Goal: Find specific page/section: Find specific page/section

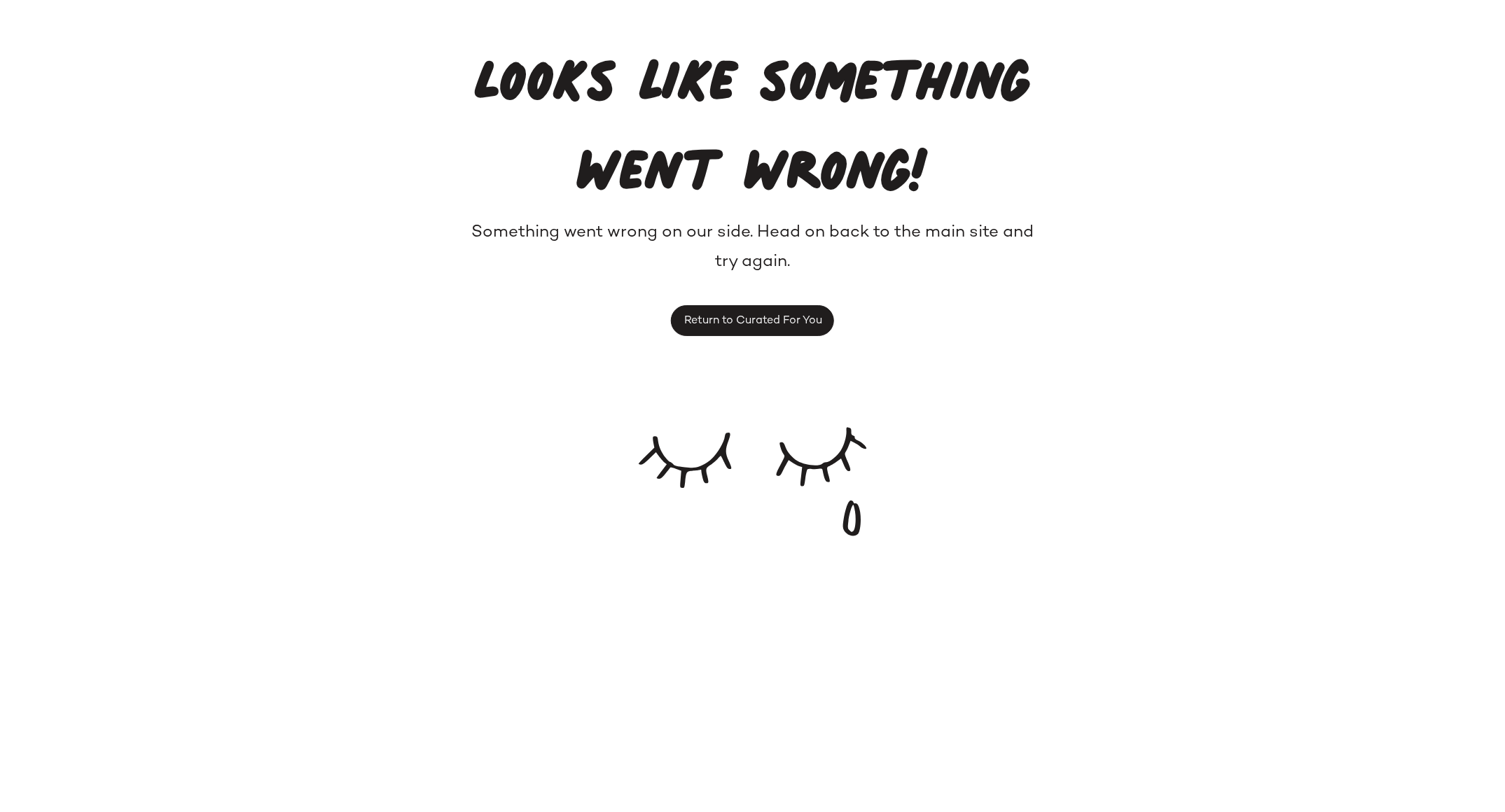
click at [999, 276] on p "Something went wrong on our side. Head on back to the main site and try again." at bounding box center [752, 248] width 584 height 59
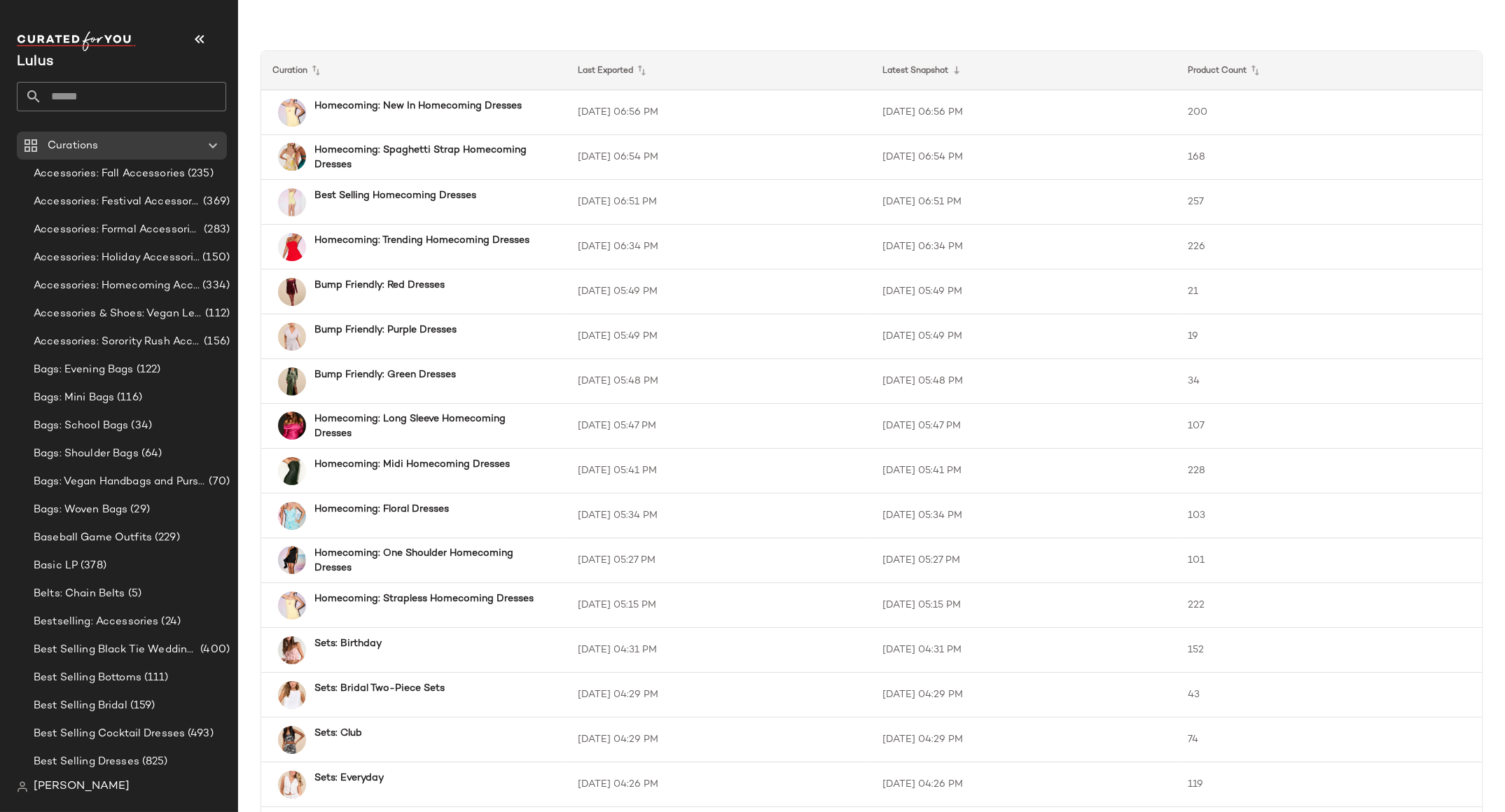
click at [45, 786] on span "beau bruneau" at bounding box center [81, 787] width 96 height 17
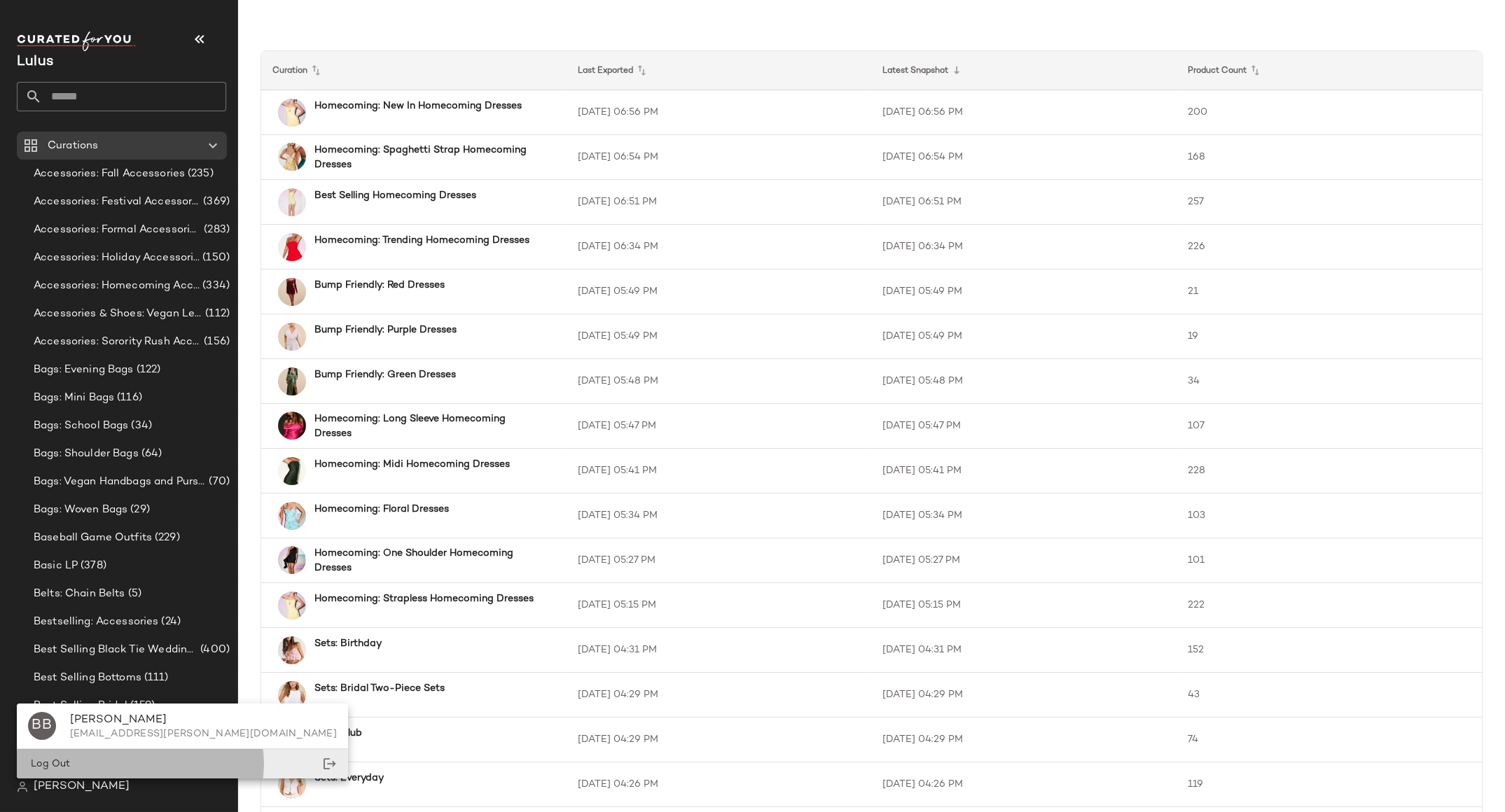
click at [45, 764] on span "Log Out" at bounding box center [48, 764] width 42 height 11
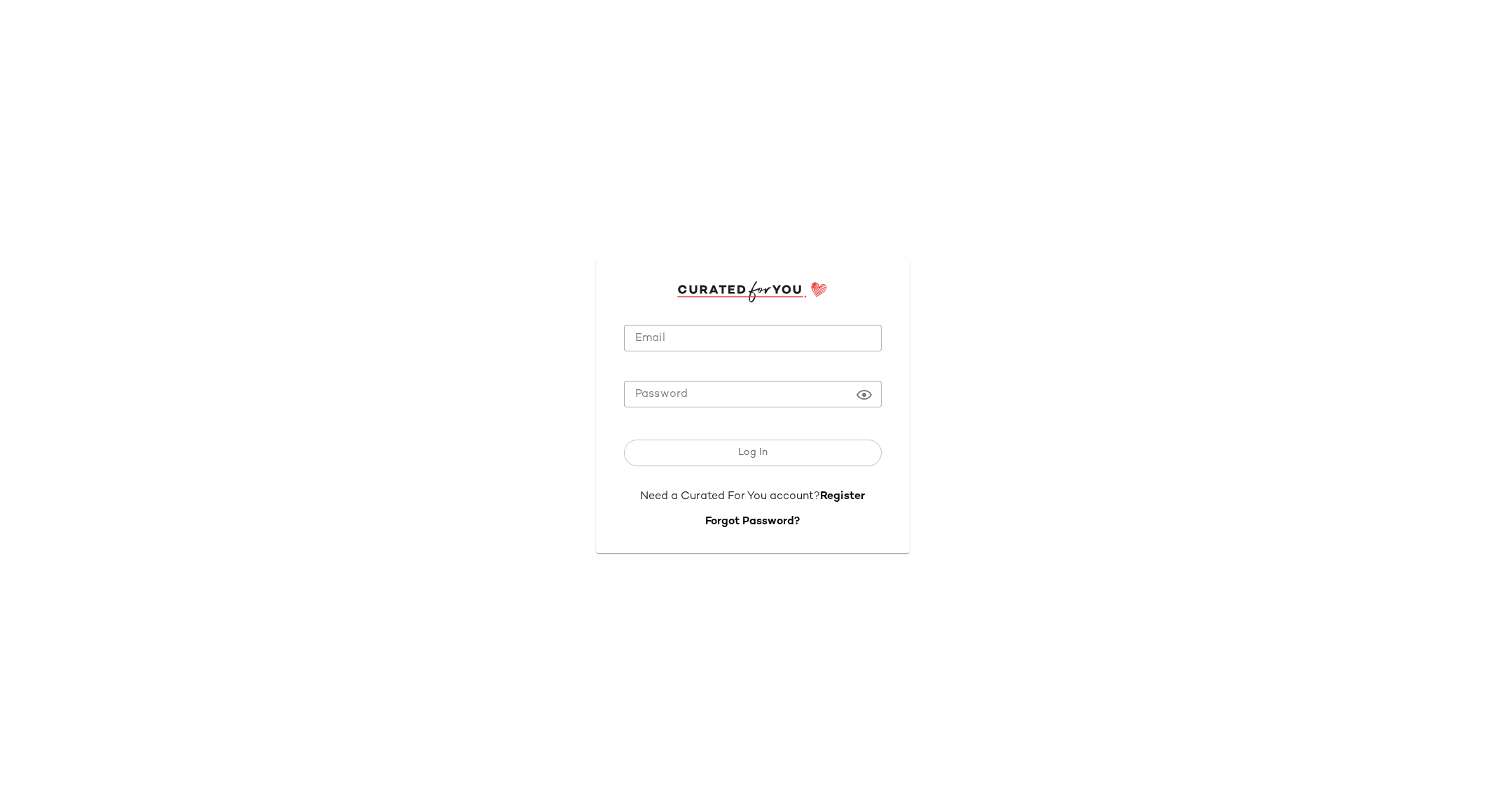
type input "**********"
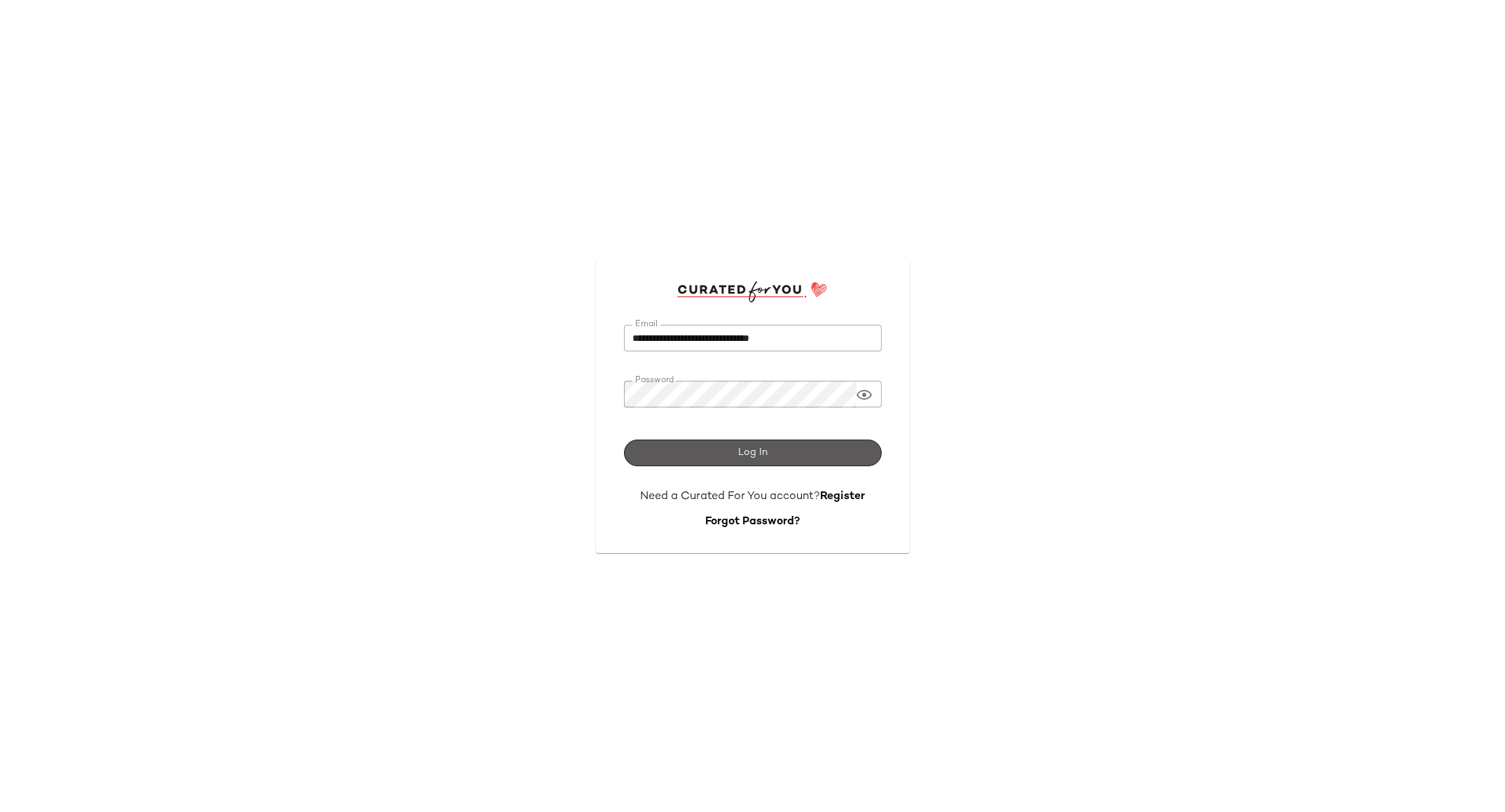
click at [754, 457] on span "Log In" at bounding box center [752, 453] width 30 height 12
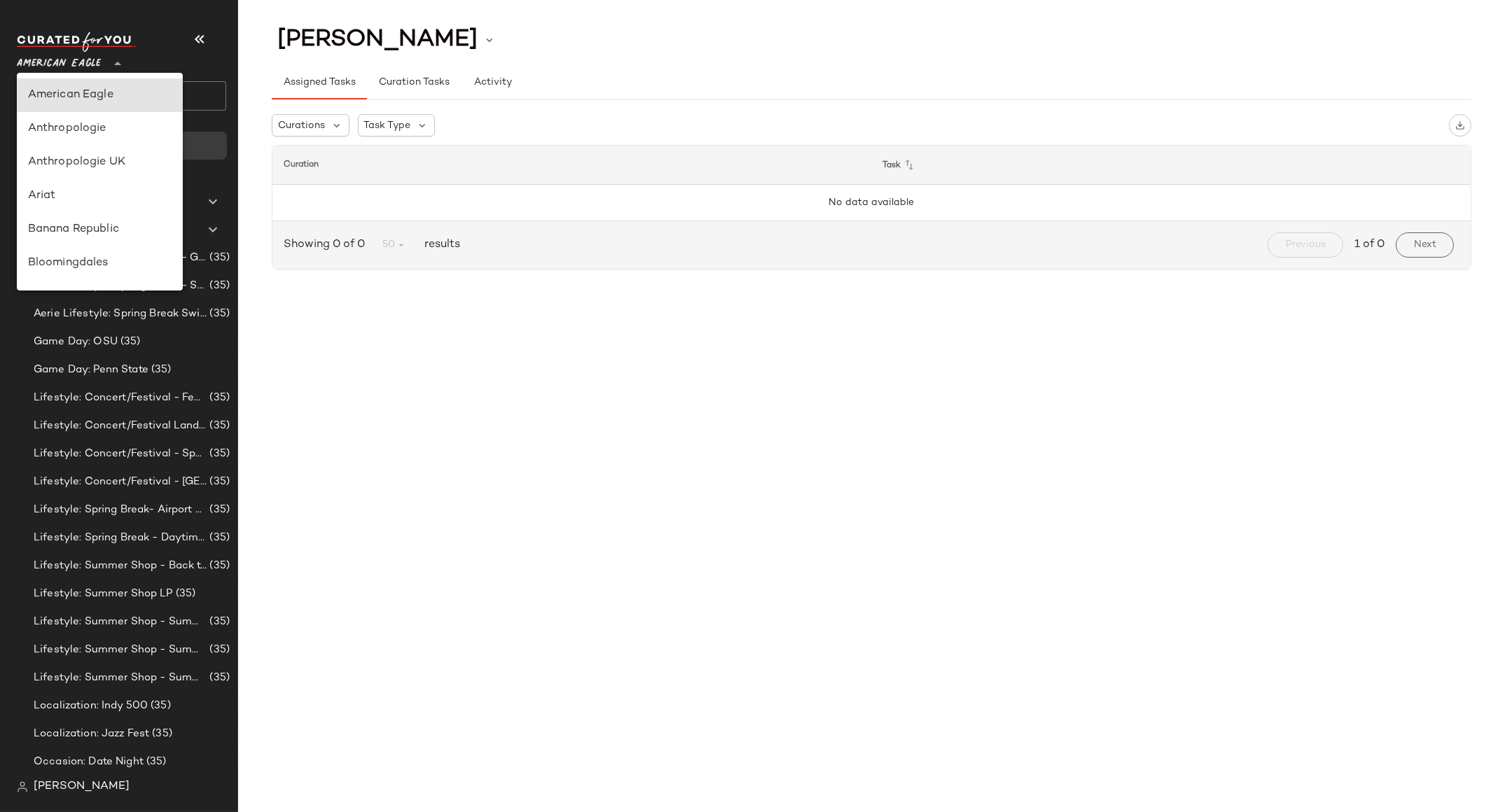
click at [75, 59] on span "American Eagle" at bounding box center [58, 60] width 84 height 25
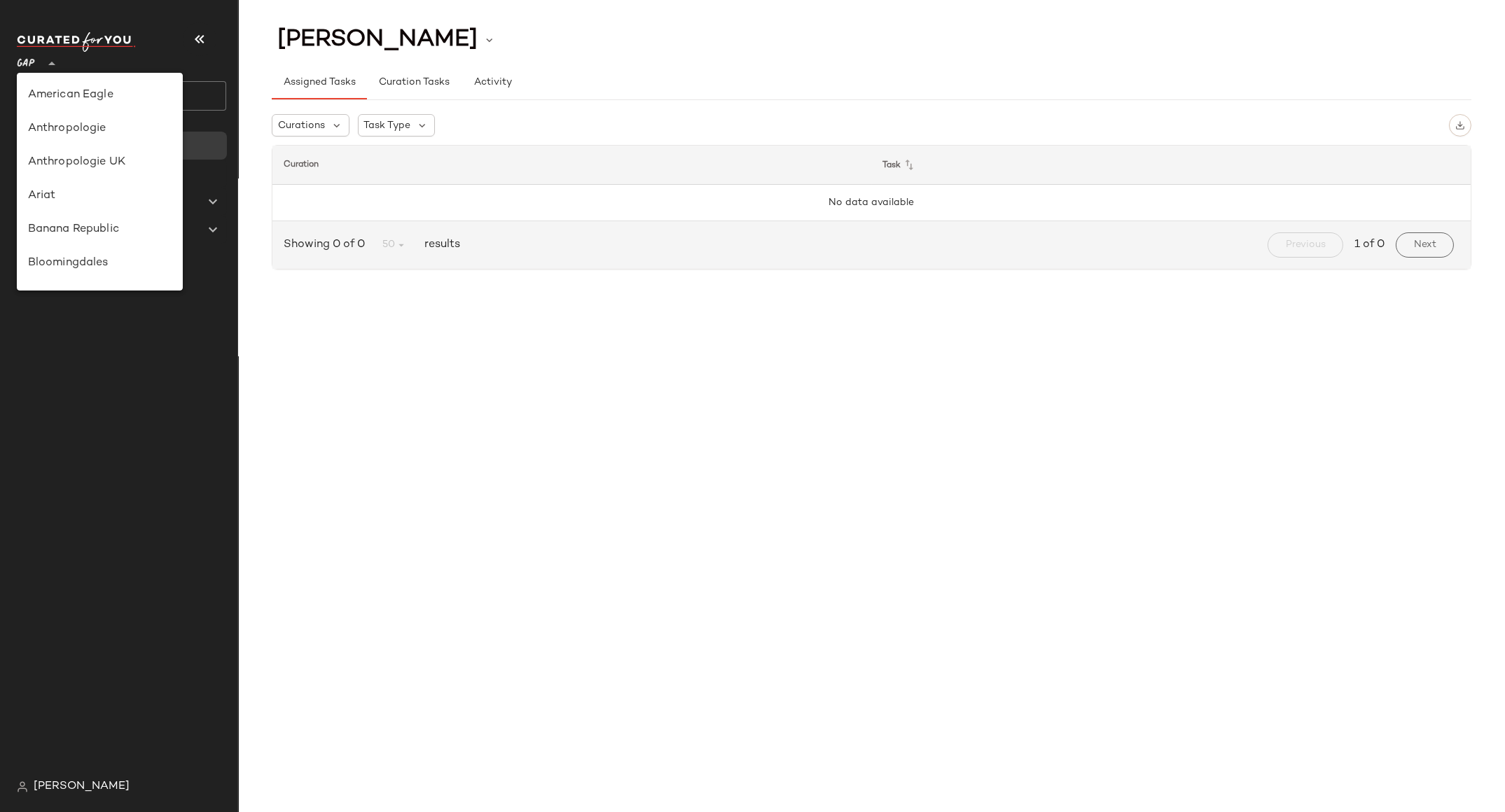
scroll to position [216, 0]
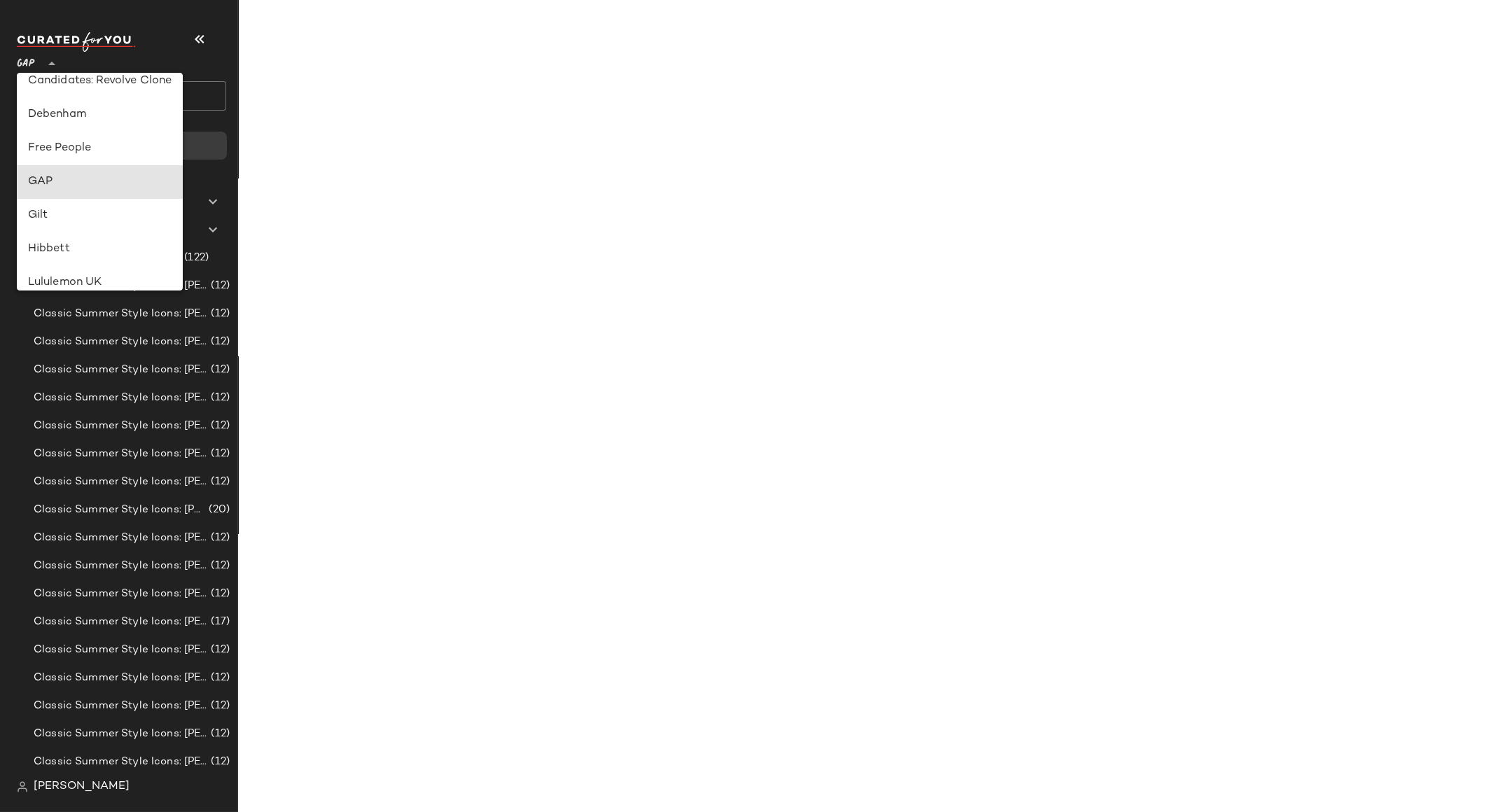
type input "**"
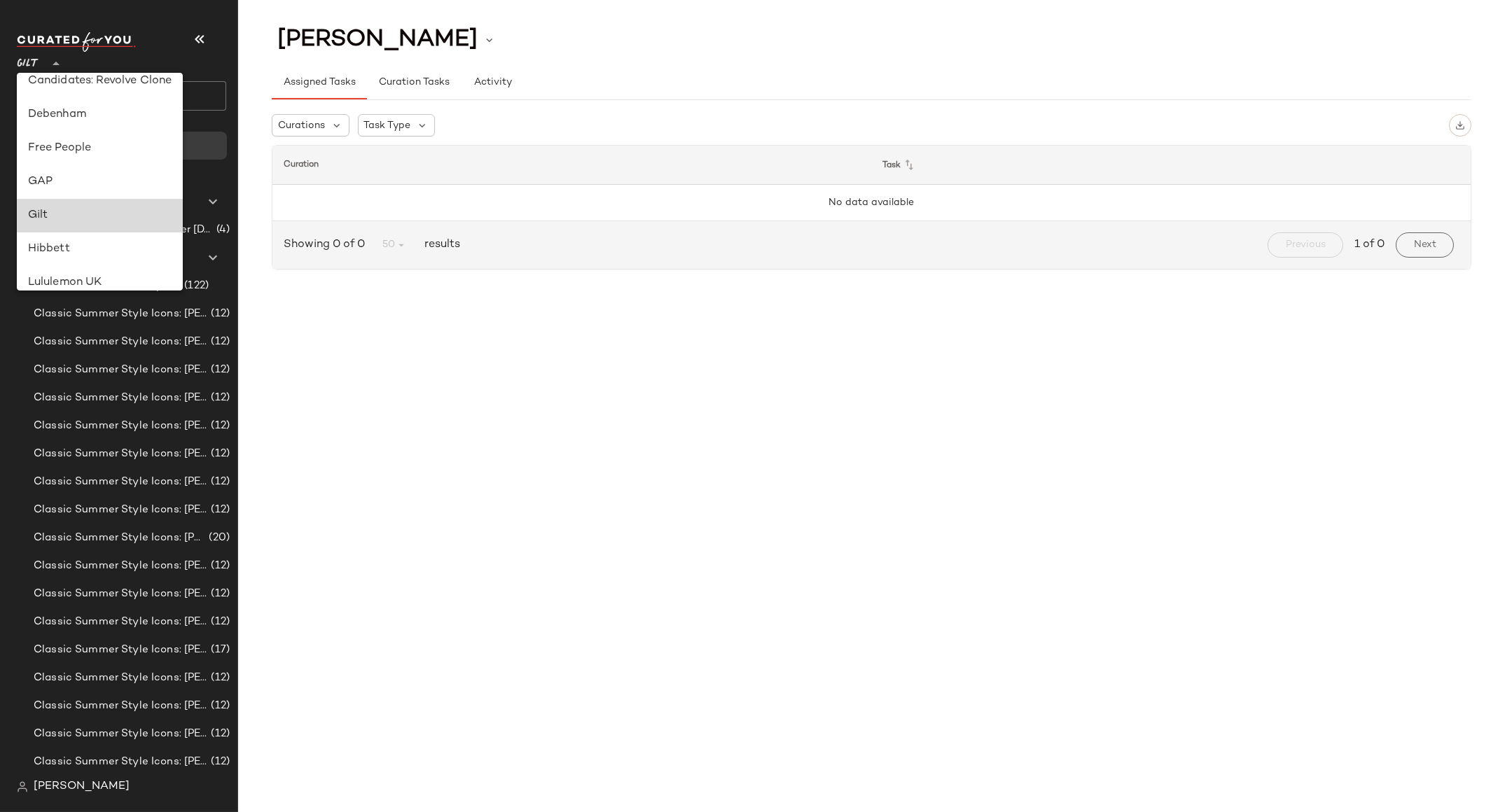
click at [60, 215] on div "Gilt" at bounding box center [100, 216] width 144 height 17
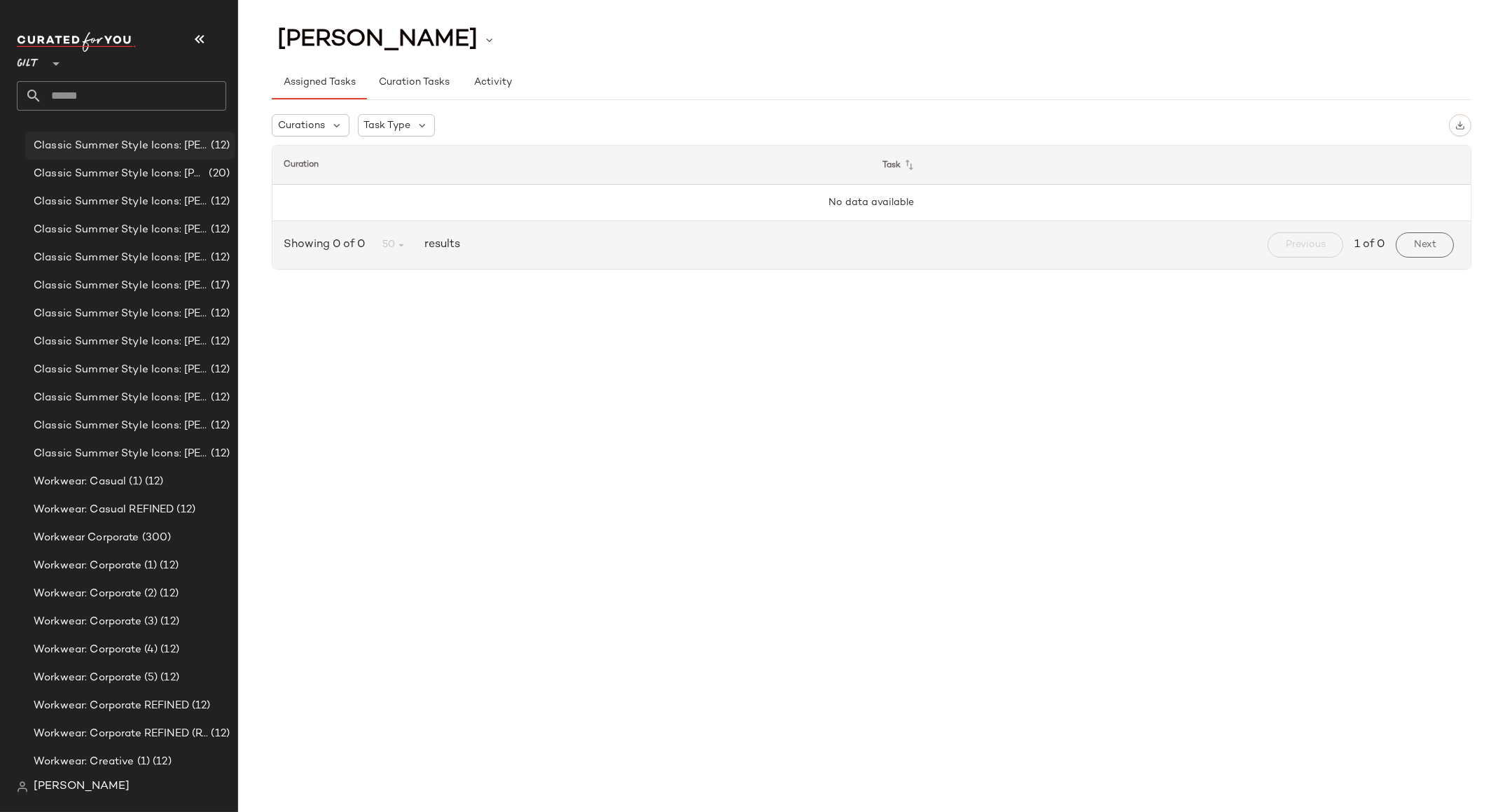
scroll to position [366, 0]
click at [123, 510] on span "Workwear: Casual REFINED" at bounding box center [104, 507] width 140 height 16
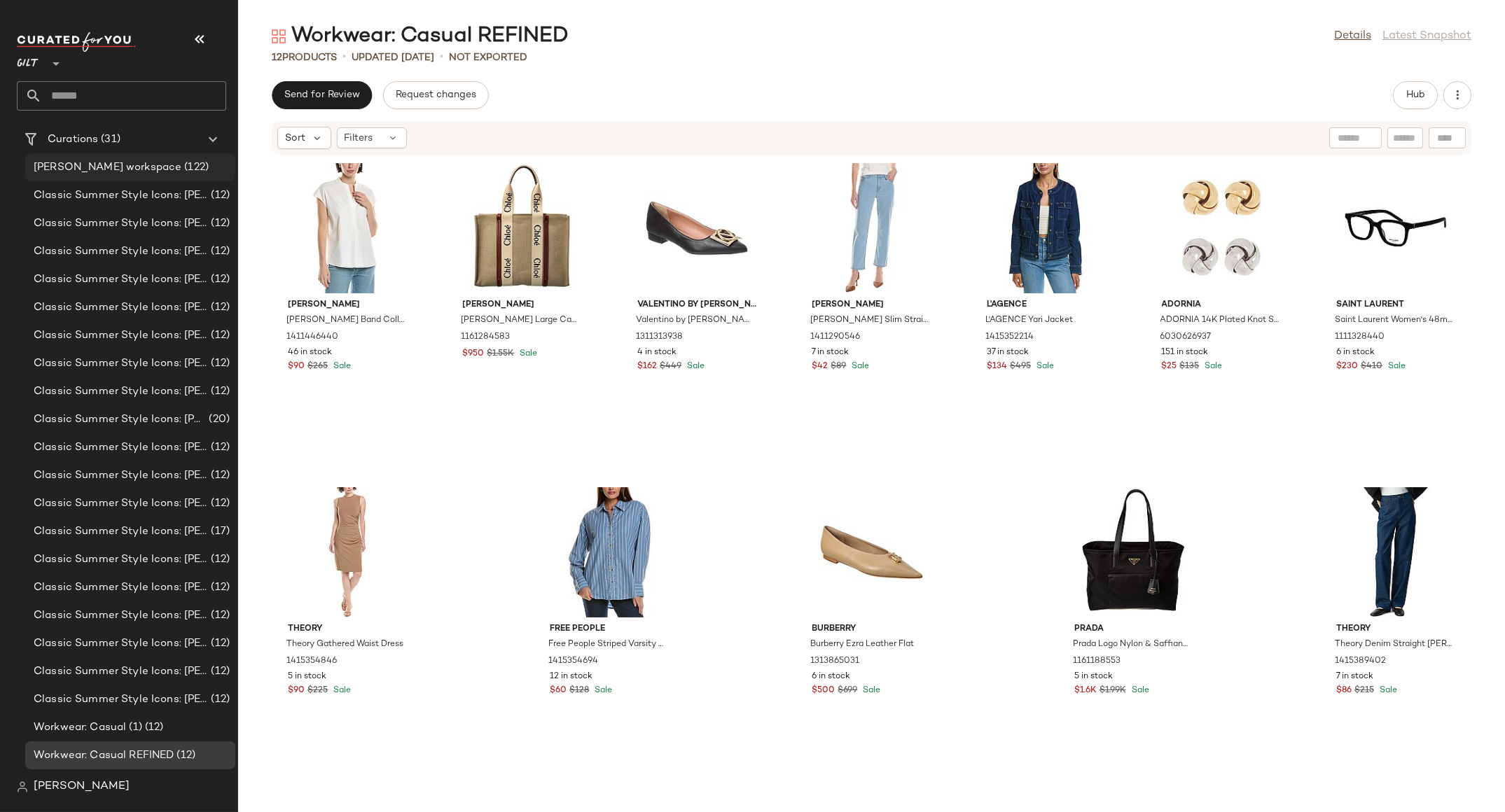
scroll to position [117, 0]
click at [108, 169] on span "[PERSON_NAME] workspace" at bounding box center [107, 168] width 148 height 16
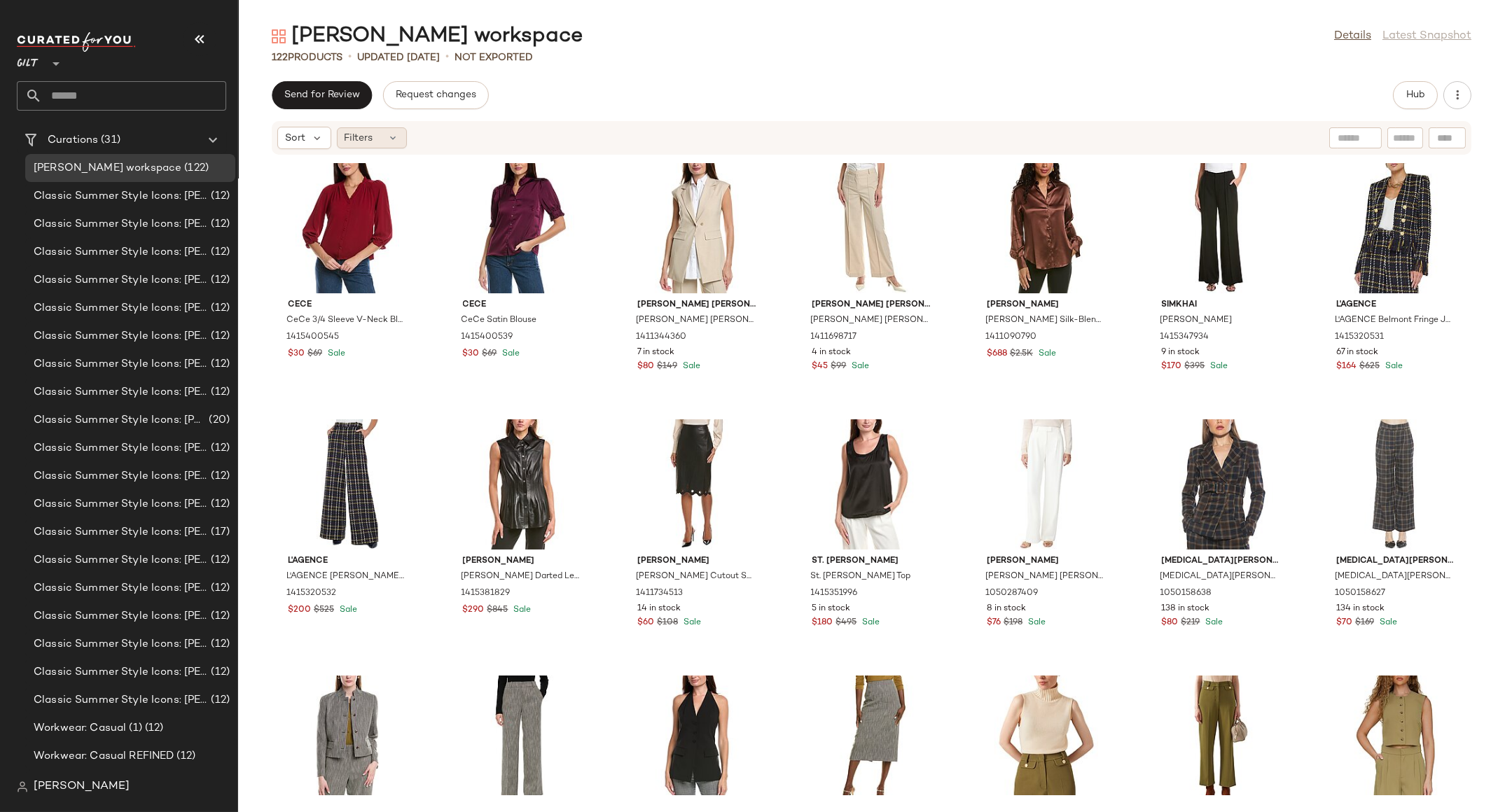
click at [371, 136] on span "Filters" at bounding box center [358, 138] width 28 height 15
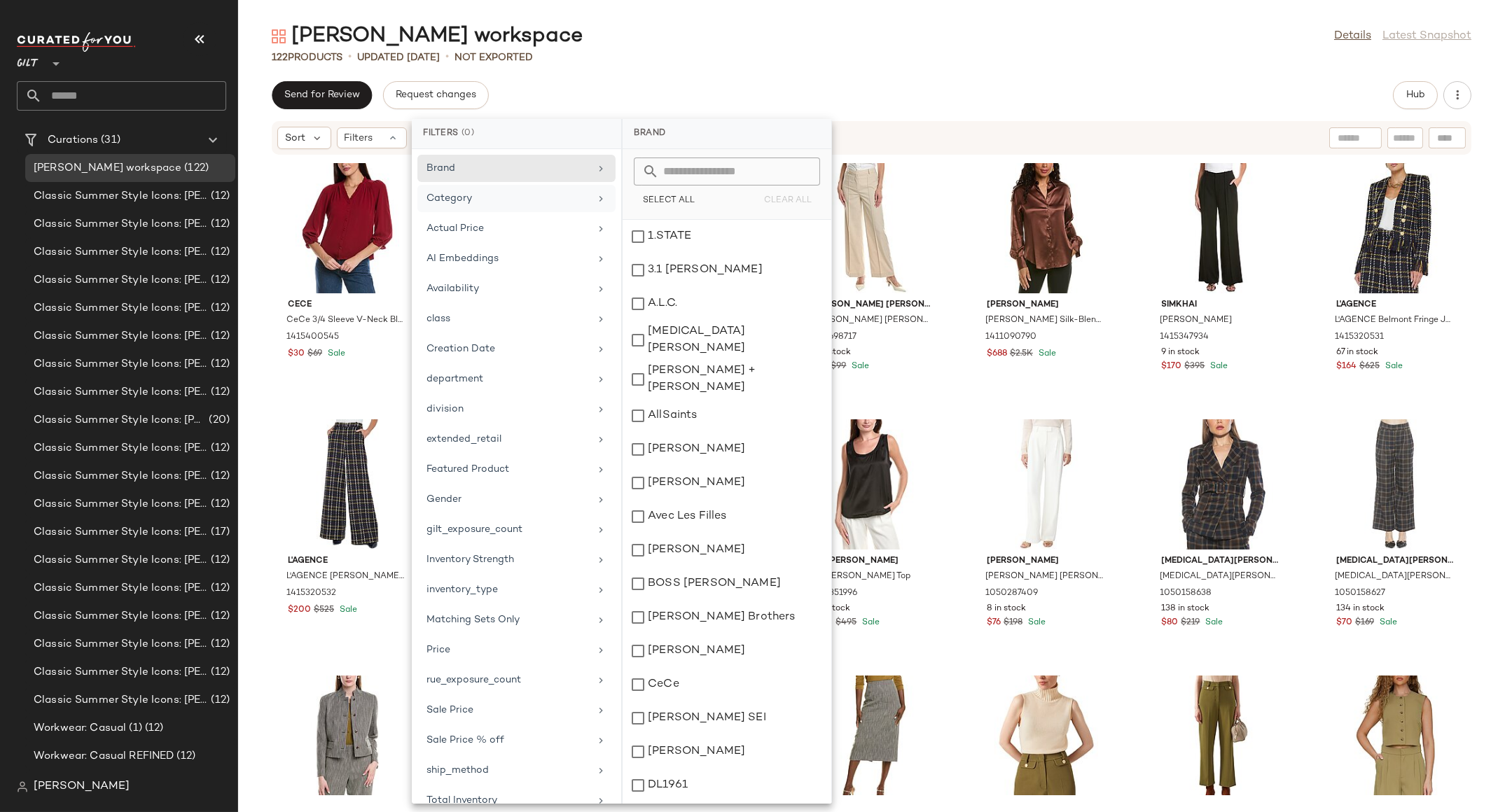
click at [483, 203] on div "Category" at bounding box center [508, 198] width 163 height 15
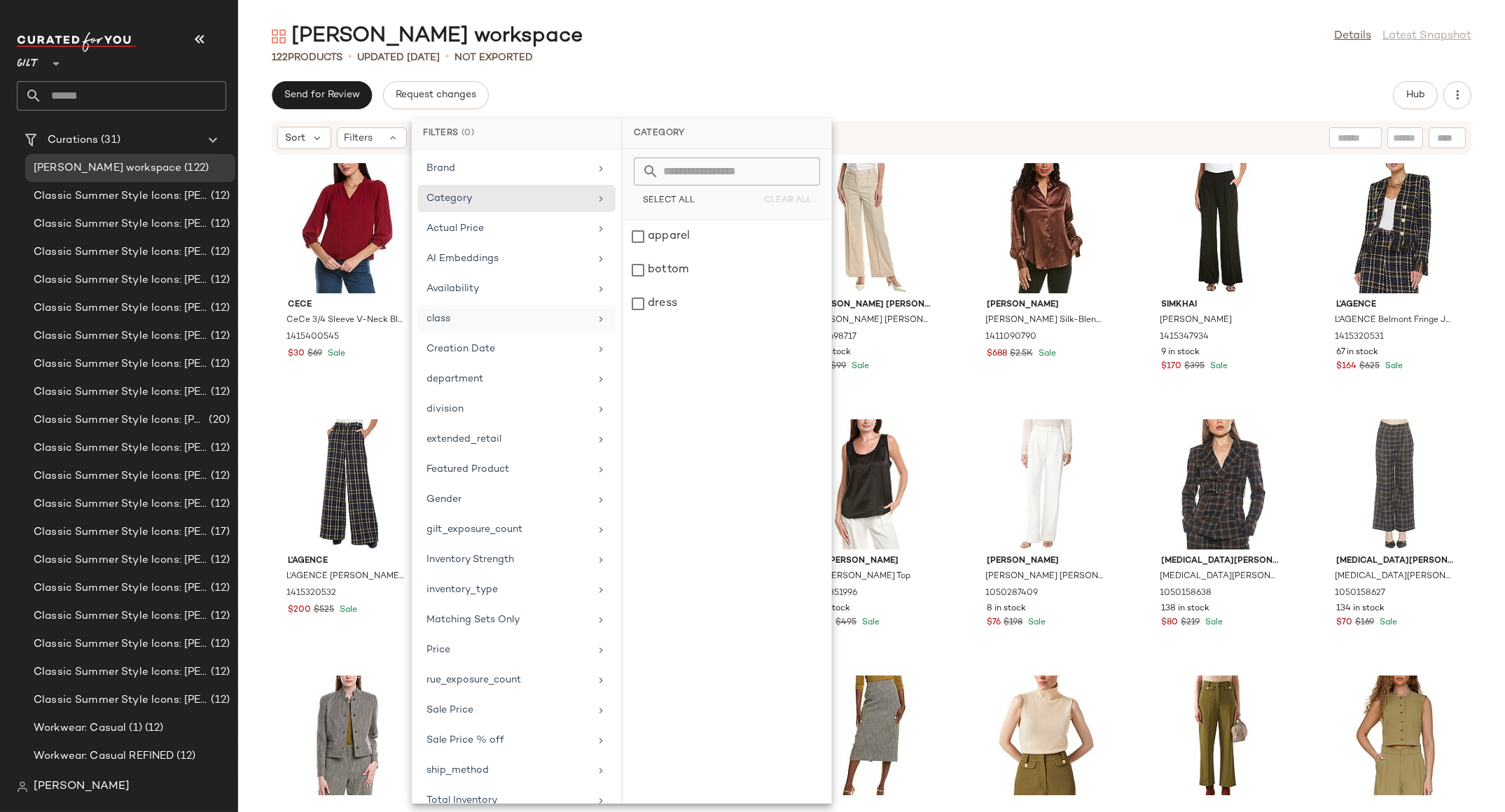
click at [467, 317] on div "class" at bounding box center [508, 319] width 163 height 15
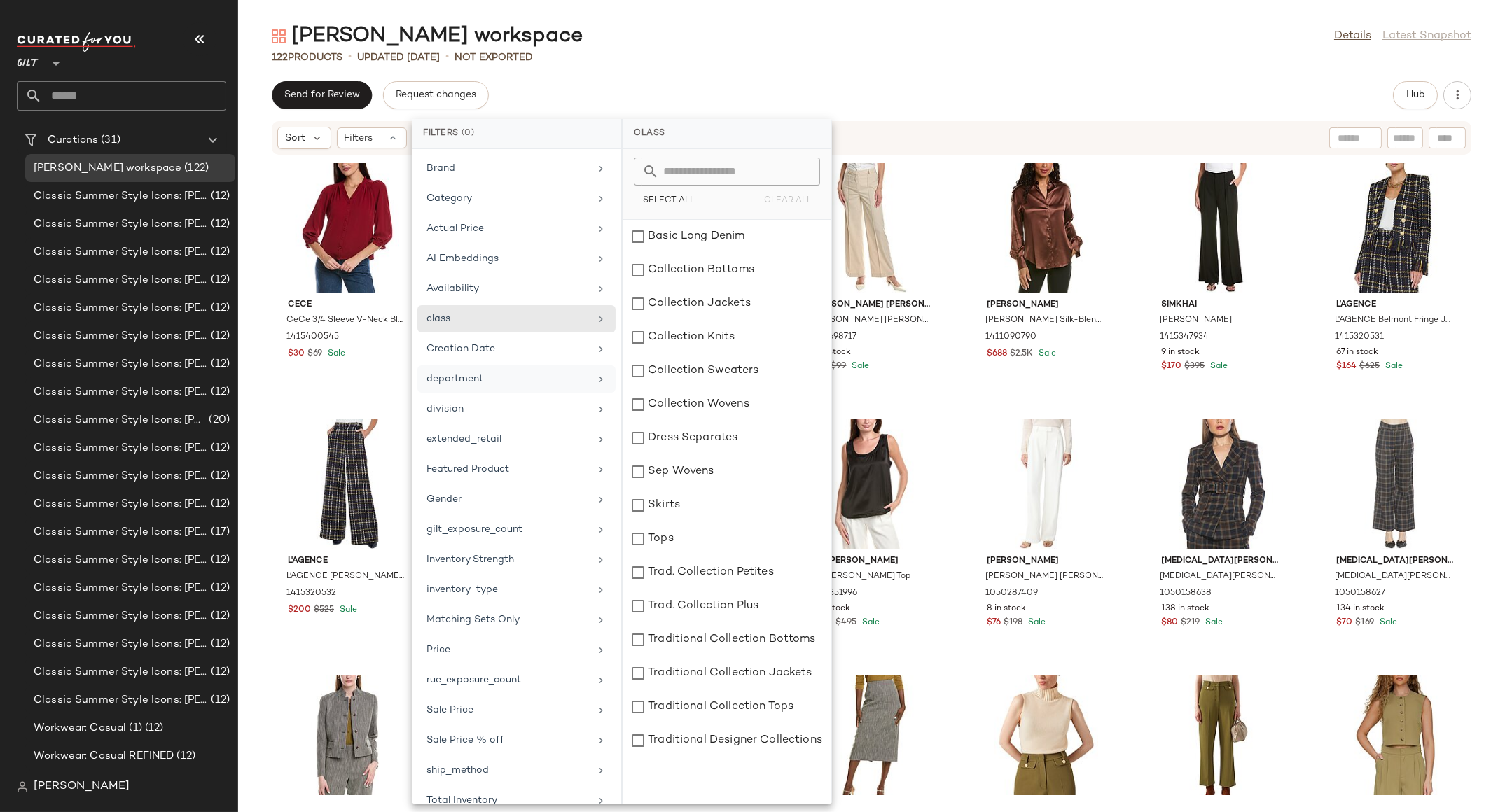
click at [467, 381] on div "department" at bounding box center [508, 378] width 163 height 15
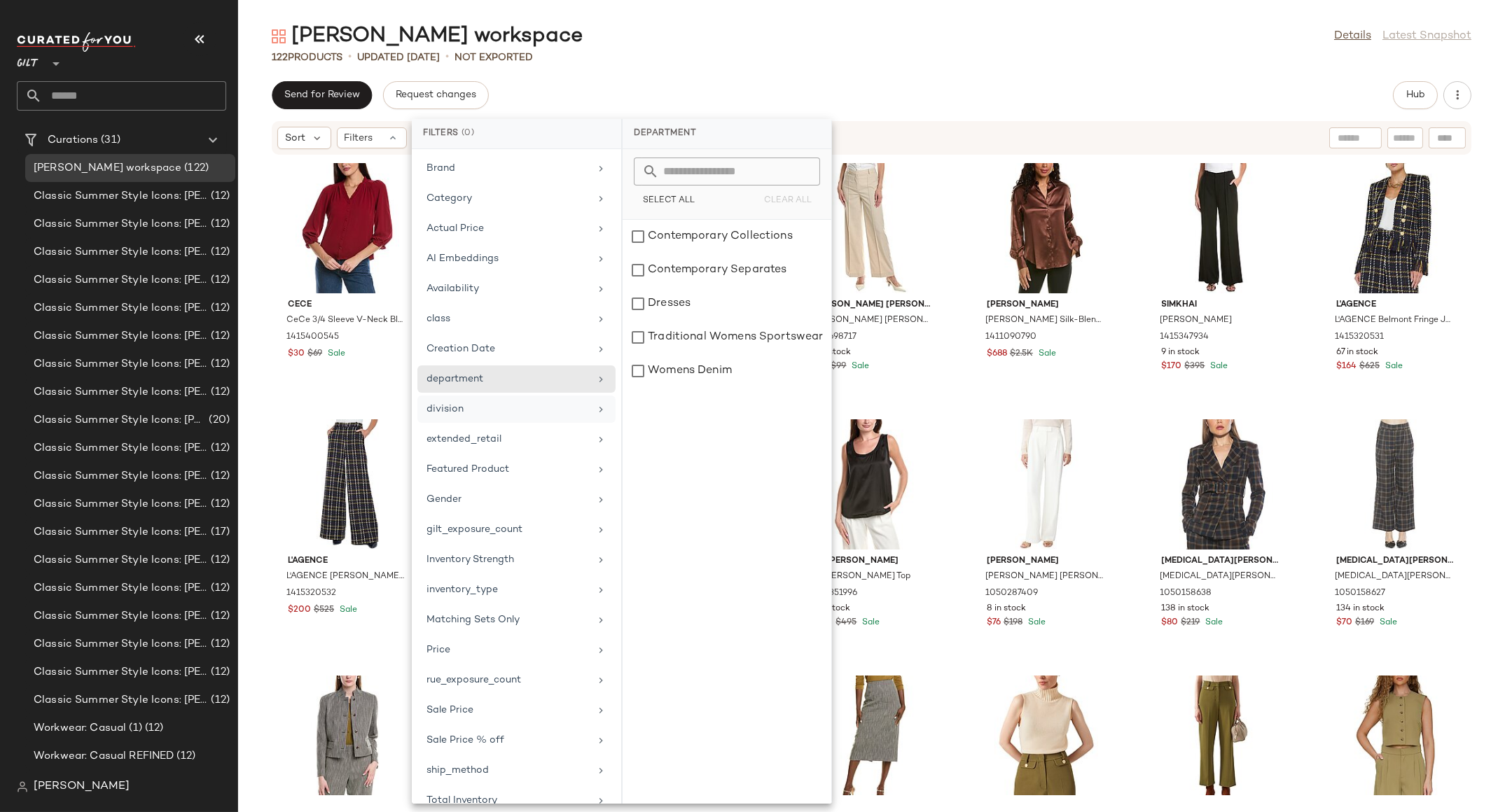
click at [462, 414] on div "division" at bounding box center [508, 409] width 163 height 15
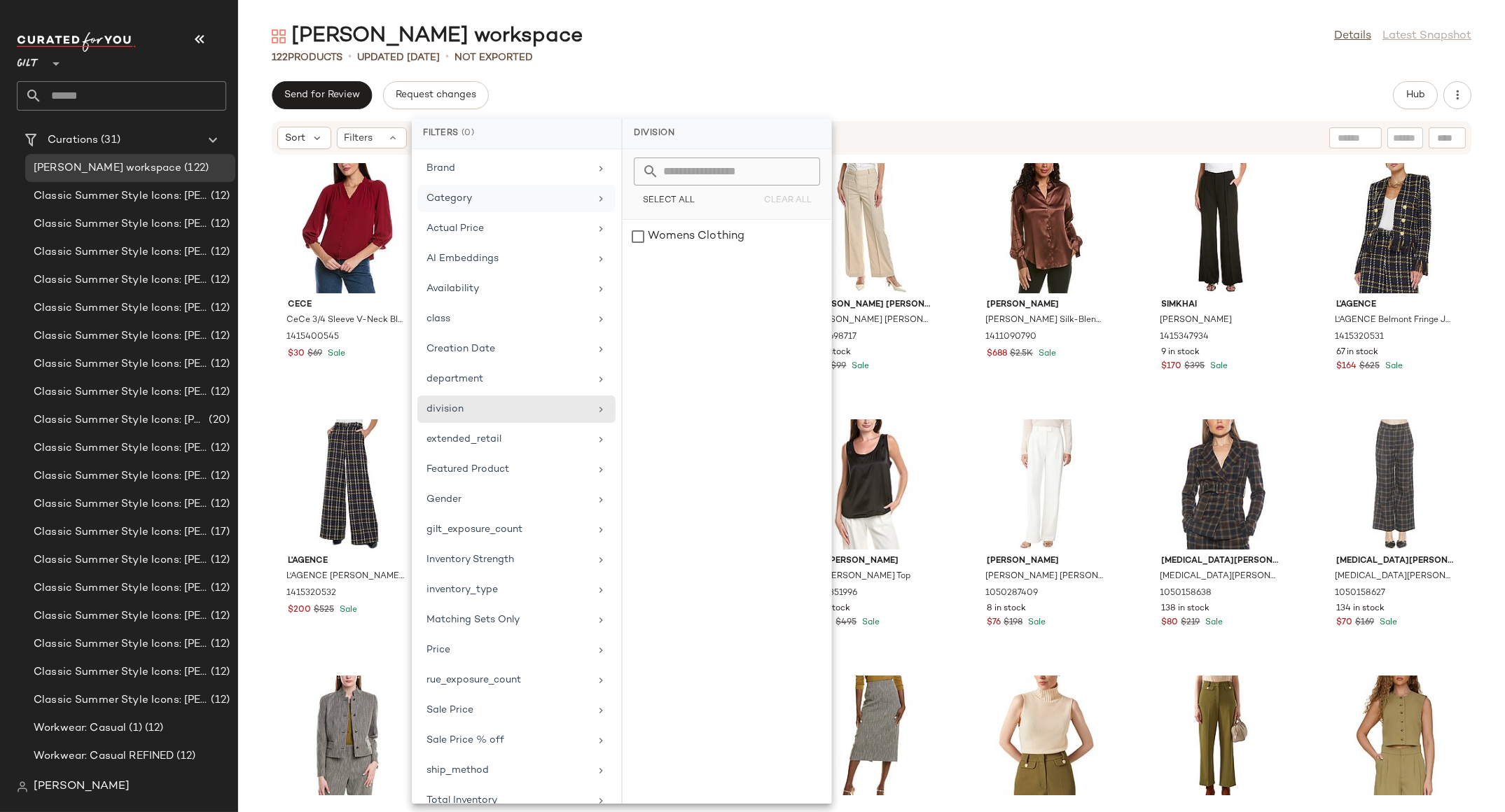
click at [464, 200] on div "Category" at bounding box center [508, 198] width 163 height 15
click at [600, 81] on div "Send for Review Request changes Hub" at bounding box center [871, 95] width 1200 height 28
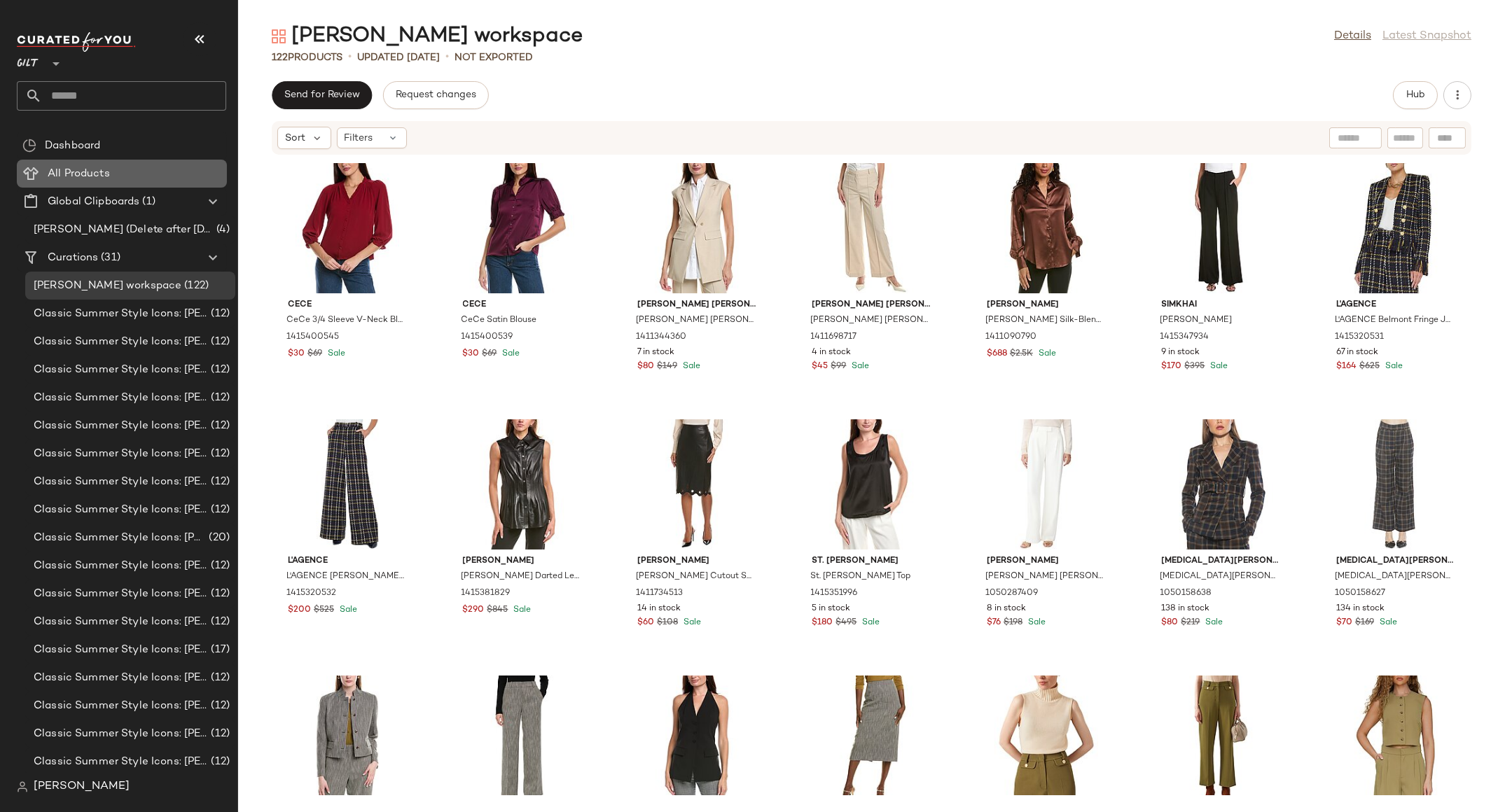
click at [84, 172] on span "All Products" at bounding box center [78, 173] width 62 height 16
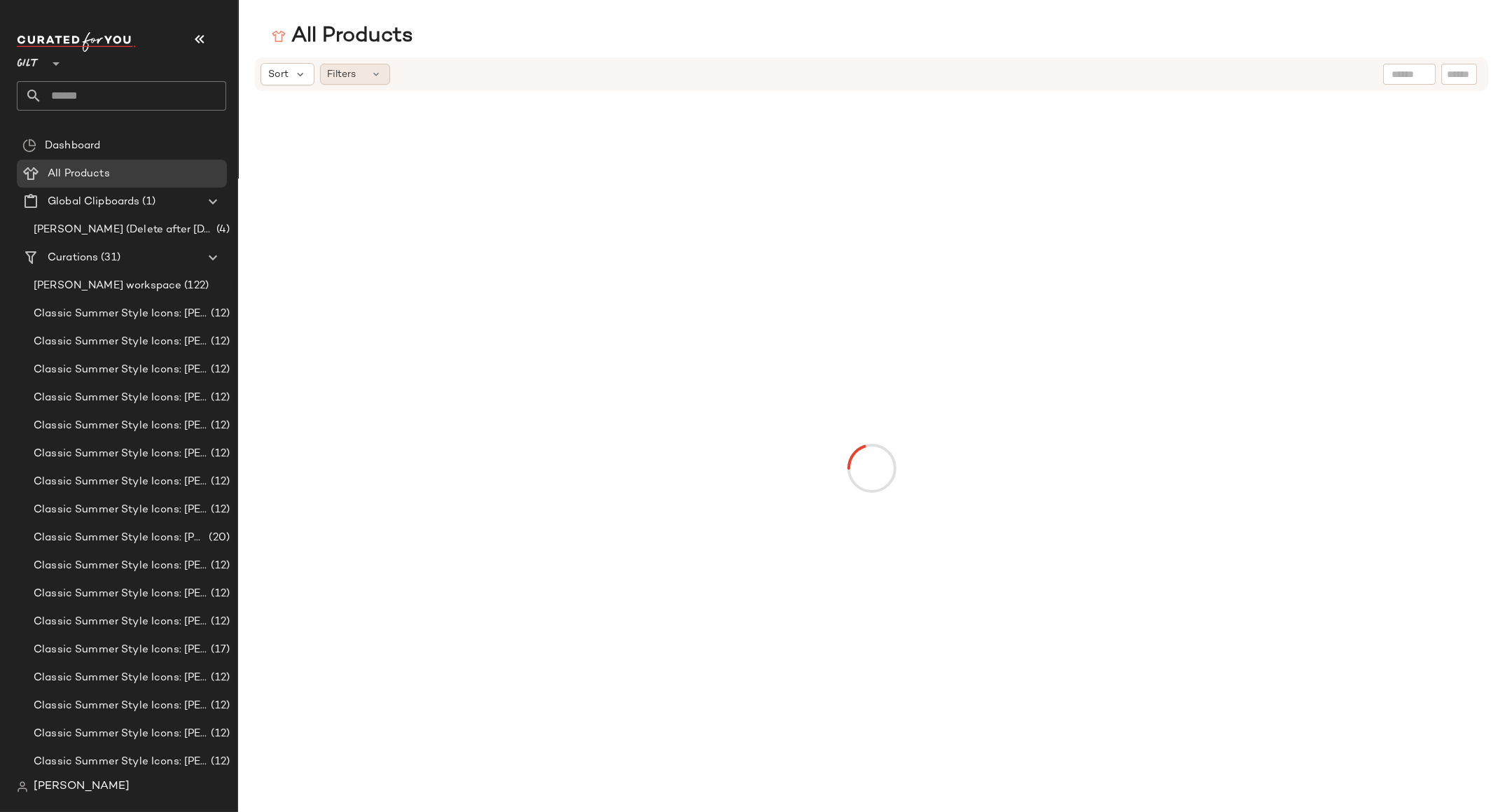
click at [364, 78] on div "Filters" at bounding box center [355, 74] width 70 height 21
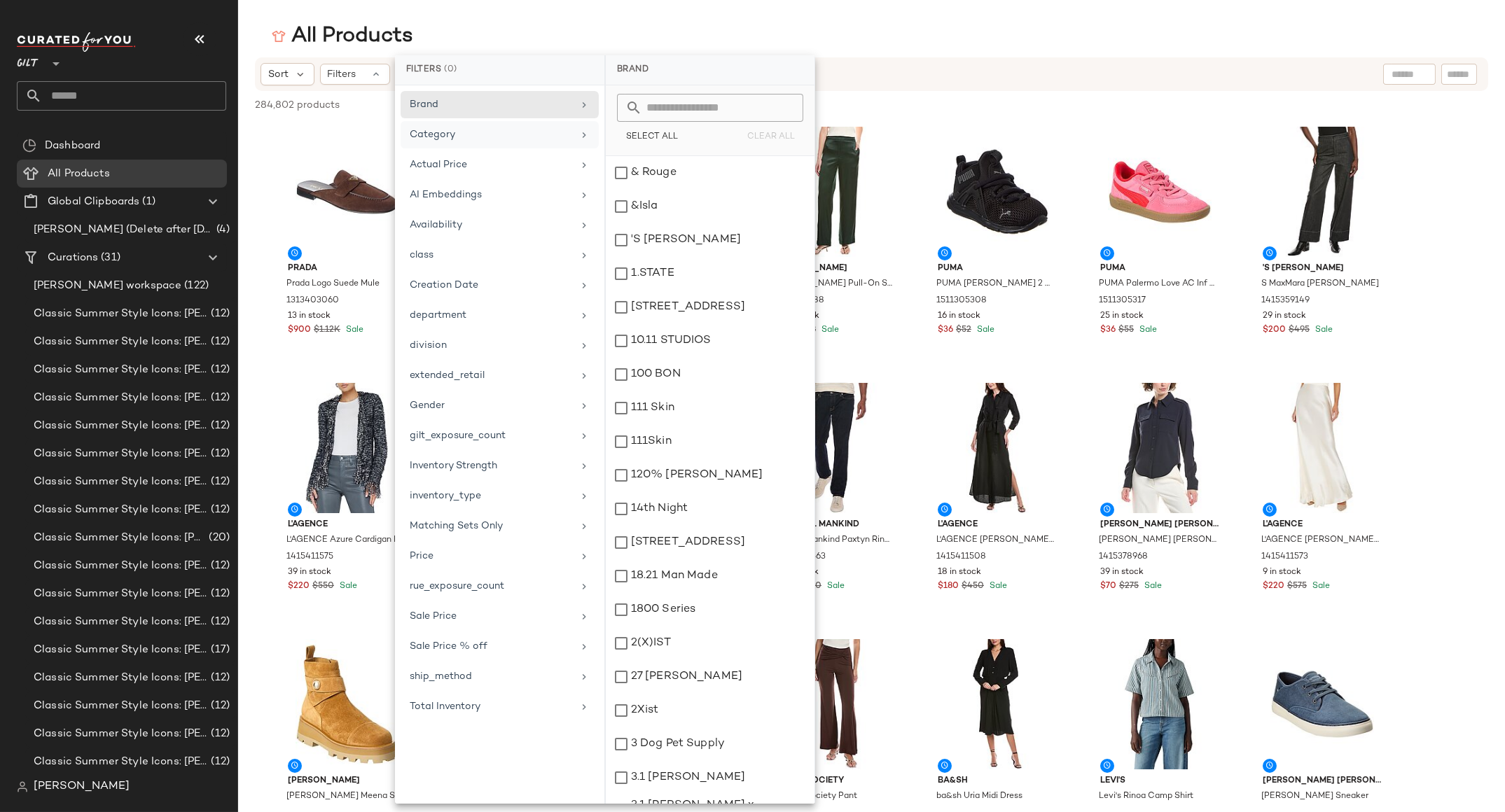
click at [437, 137] on div "Category" at bounding box center [491, 134] width 163 height 15
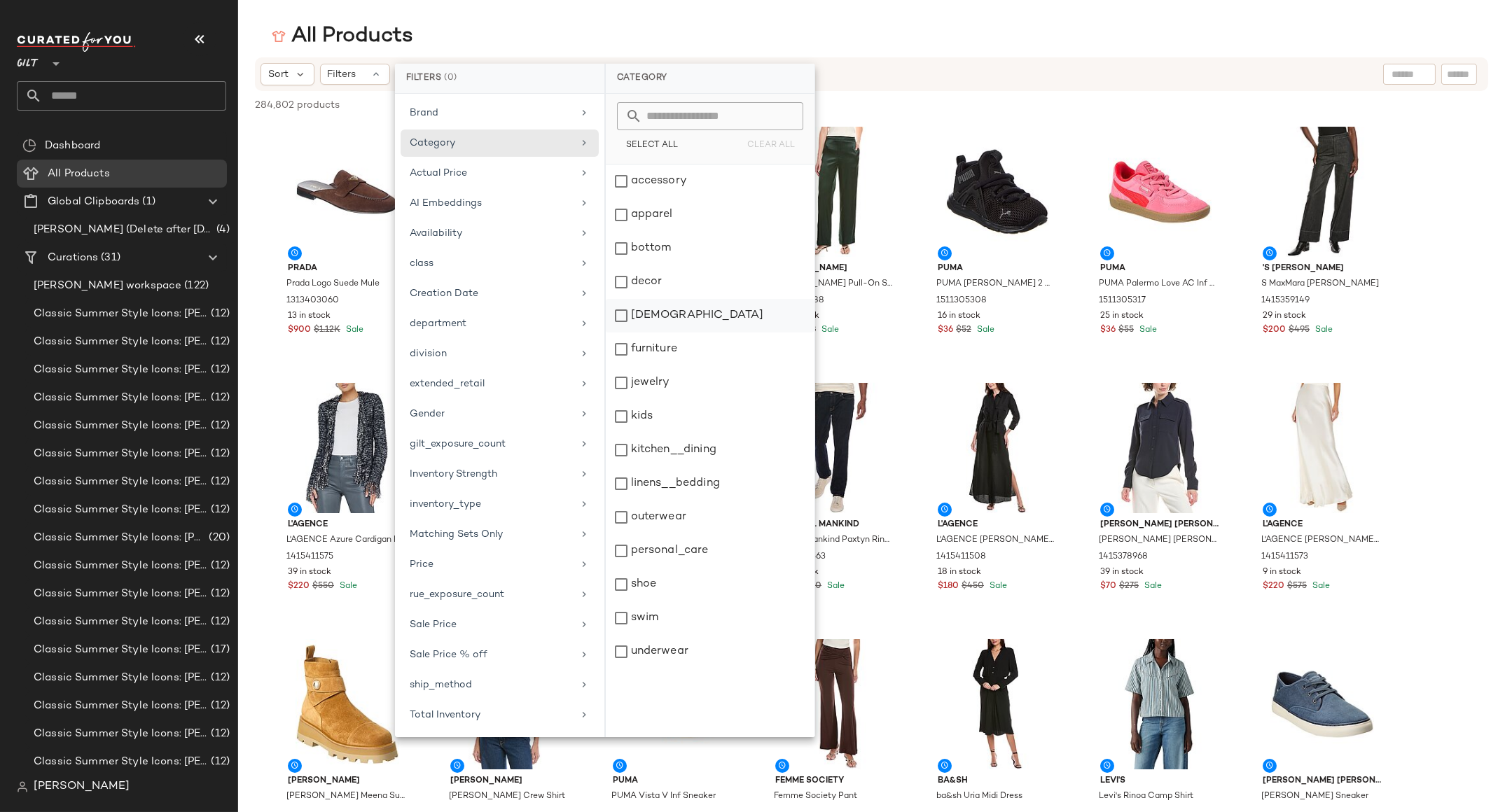
click at [655, 332] on div "[DEMOGRAPHIC_DATA]" at bounding box center [710, 349] width 209 height 34
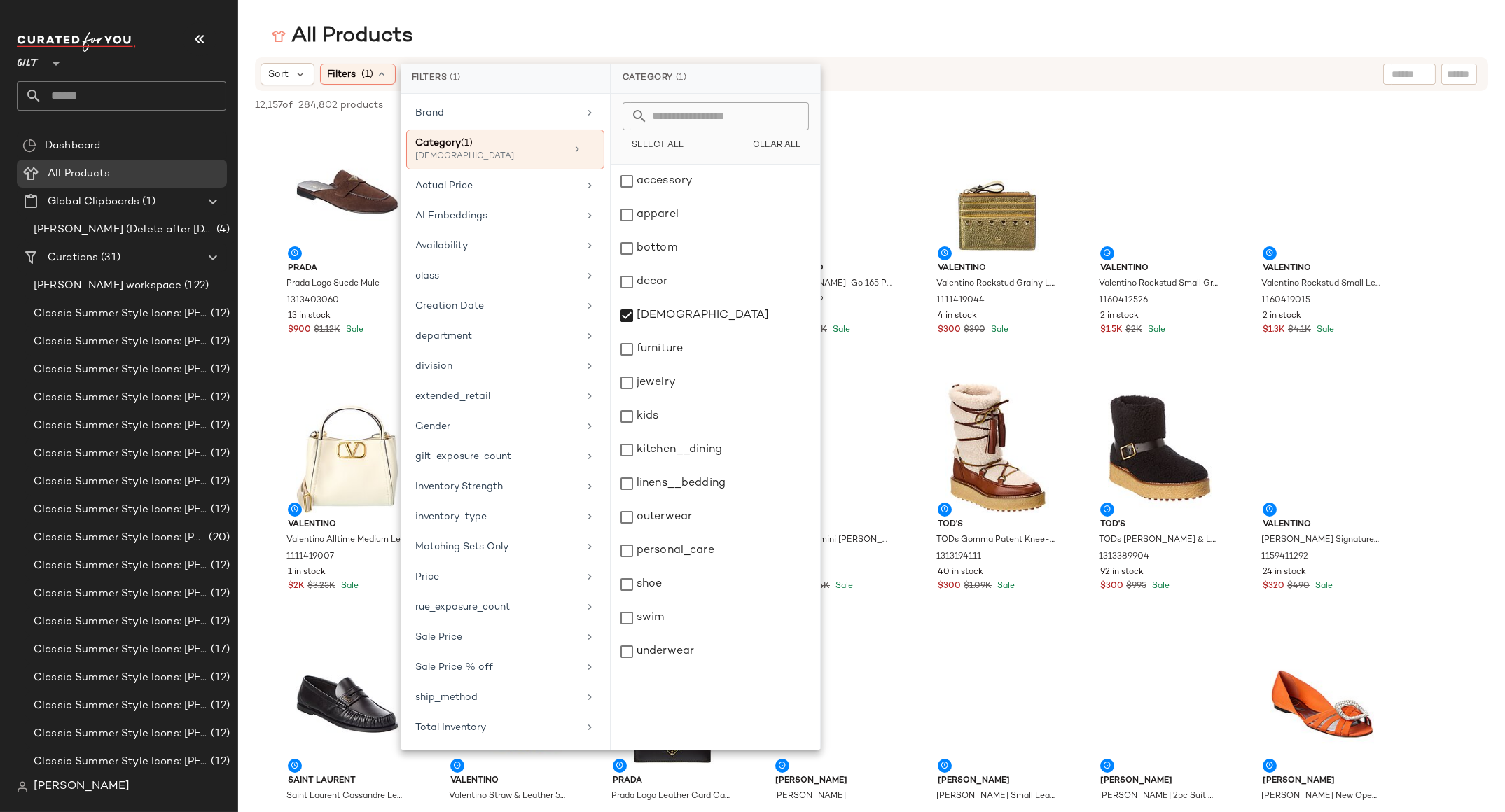
click at [871, 40] on div "All Products" at bounding box center [871, 36] width 1267 height 28
